Goal: Navigation & Orientation: Find specific page/section

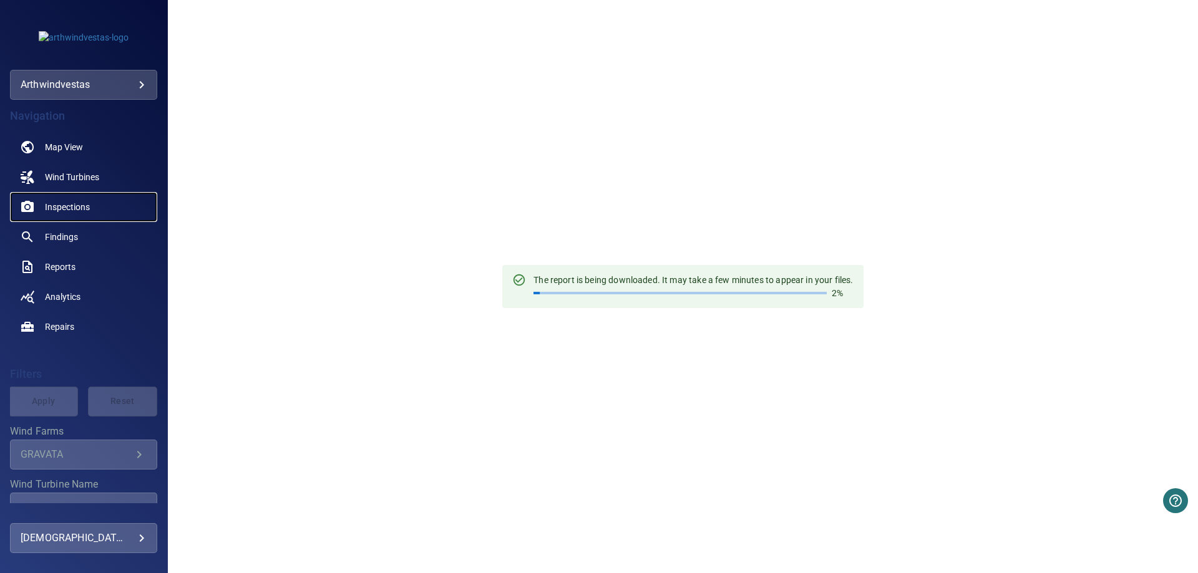
click at [57, 202] on span "Inspections" at bounding box center [67, 207] width 45 height 12
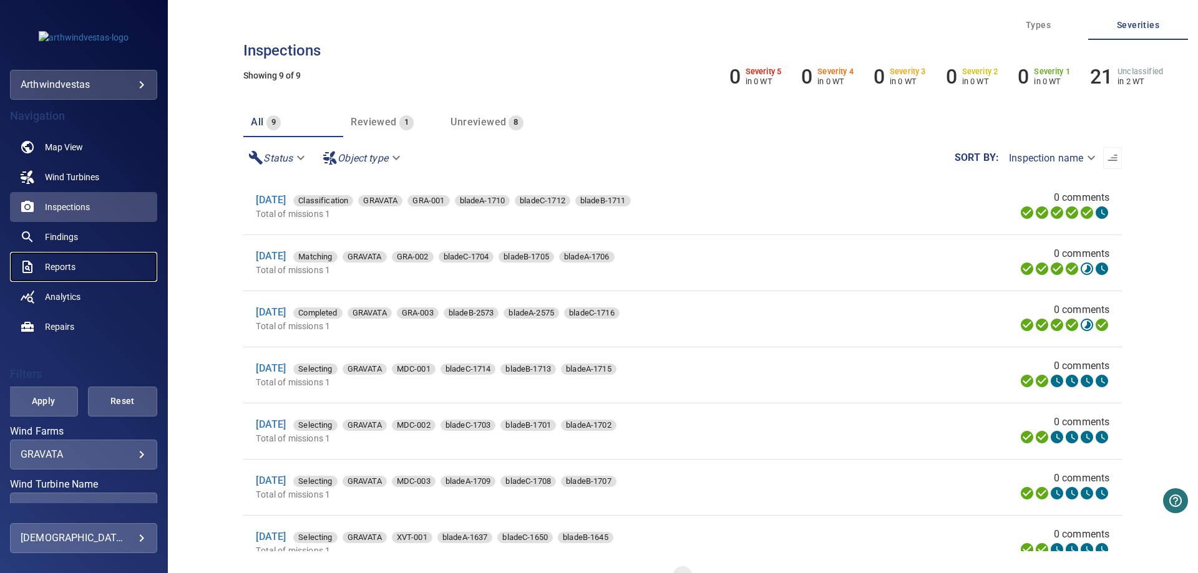
click at [45, 266] on span "Reports" at bounding box center [60, 267] width 31 height 12
